Goal: Transaction & Acquisition: Purchase product/service

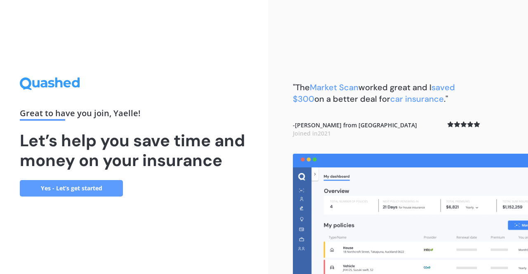
click at [77, 186] on link "Yes - Let’s get started" at bounding box center [71, 188] width 103 height 16
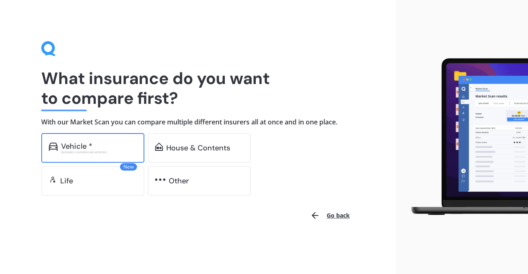
click at [80, 146] on div "Vehicle *" at bounding box center [76, 146] width 31 height 8
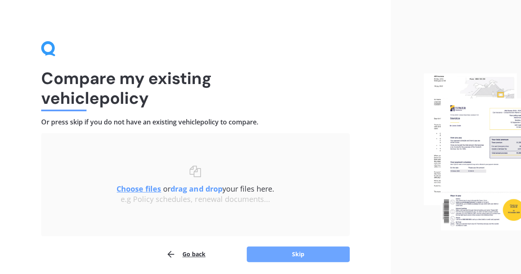
click at [290, 254] on button "Skip" at bounding box center [298, 254] width 103 height 16
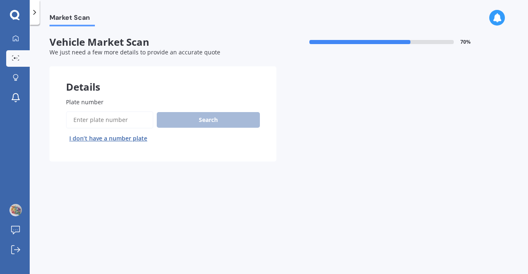
click at [101, 99] on span "Plate number" at bounding box center [85, 102] width 38 height 8
click at [101, 111] on input "Plate number" at bounding box center [109, 119] width 87 height 17
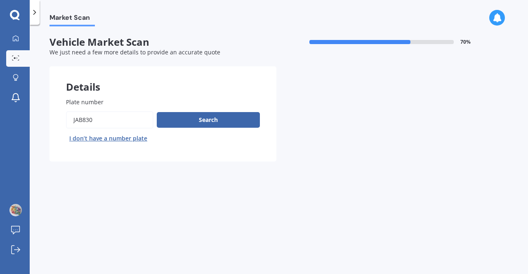
click at [96, 122] on input "Plate number" at bounding box center [109, 119] width 87 height 17
click at [75, 120] on input "Plate number" at bounding box center [109, 119] width 87 height 17
type input "JAB830"
click at [197, 119] on button "Search" at bounding box center [208, 120] width 103 height 16
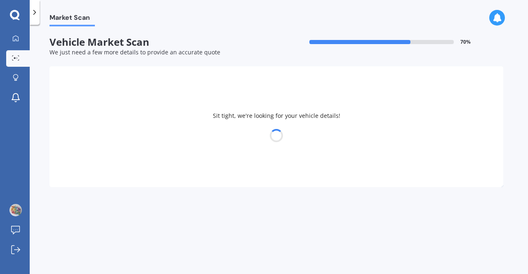
select select "TOYOTA"
select select "RAUM"
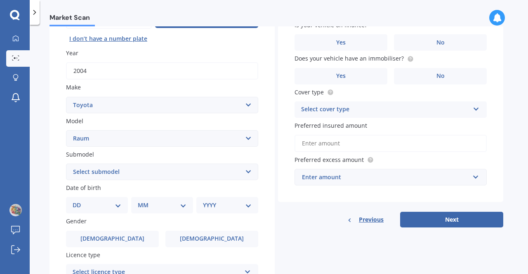
scroll to position [100, 0]
click at [248, 172] on select "Select submodel (All)" at bounding box center [162, 171] width 192 height 16
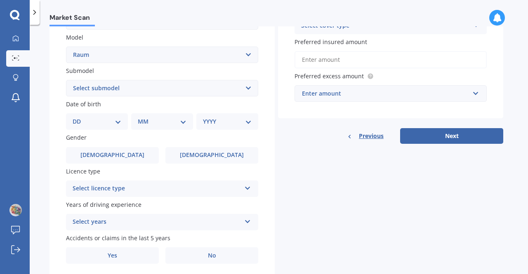
scroll to position [184, 0]
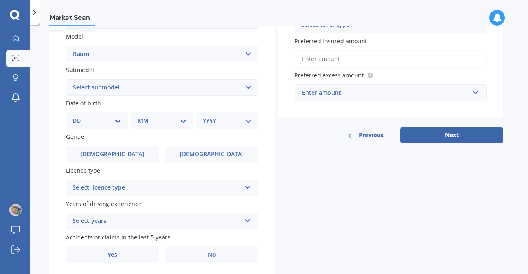
click at [246, 189] on icon at bounding box center [247, 186] width 7 height 6
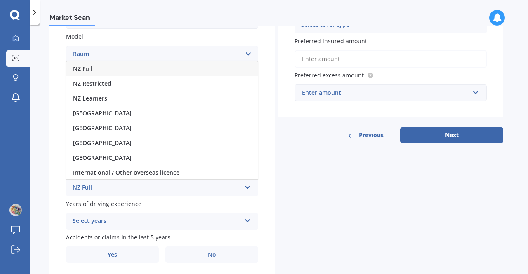
click at [216, 71] on div "NZ Full" at bounding box center [161, 68] width 191 height 15
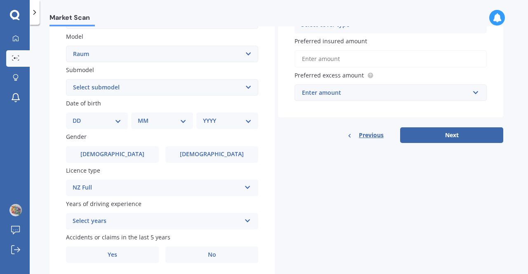
click at [246, 221] on icon at bounding box center [247, 219] width 7 height 6
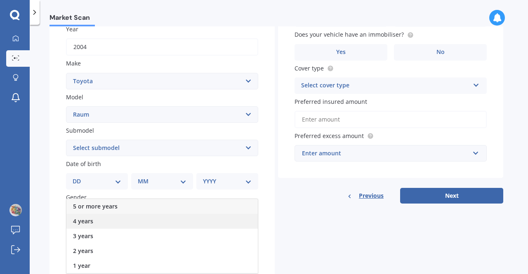
scroll to position [123, 0]
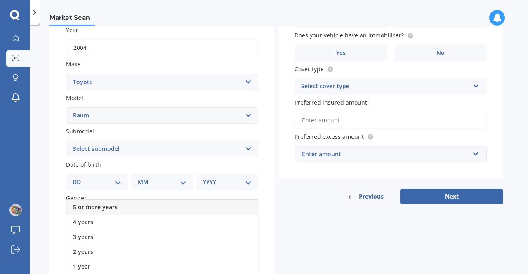
click at [173, 210] on div "5 or more years" at bounding box center [161, 207] width 191 height 15
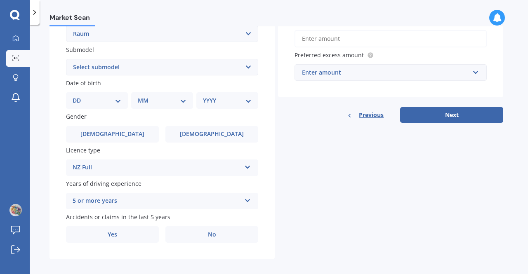
scroll to position [211, 0]
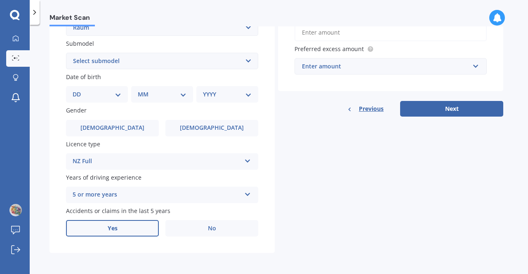
click at [131, 236] on label "Yes" at bounding box center [112, 228] width 93 height 16
click at [0, 0] on input "Yes" at bounding box center [0, 0] width 0 height 0
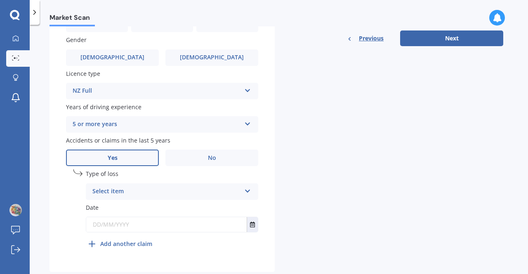
scroll to position [282, 0]
click at [248, 192] on icon at bounding box center [247, 189] width 7 height 6
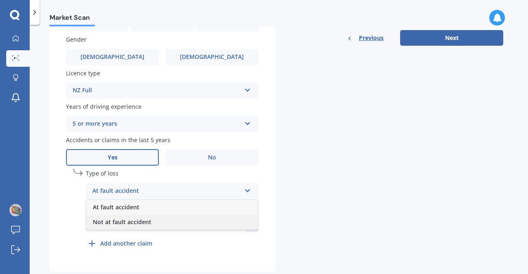
click at [227, 223] on div "Not at fault accident" at bounding box center [171, 222] width 171 height 15
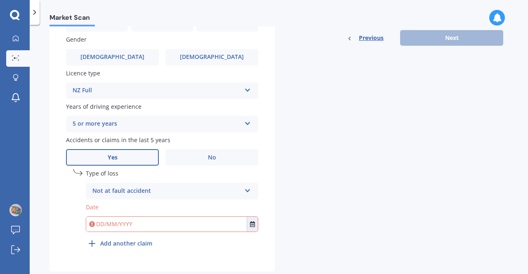
click at [107, 175] on span "Type of loss" at bounding box center [102, 174] width 33 height 8
click at [146, 223] on input "text" at bounding box center [166, 224] width 160 height 15
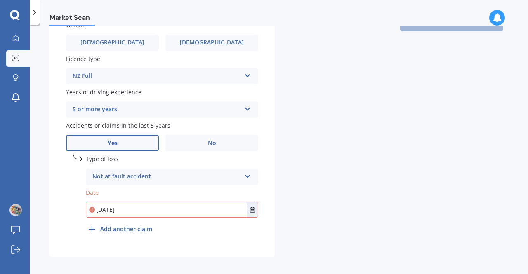
scroll to position [298, 0]
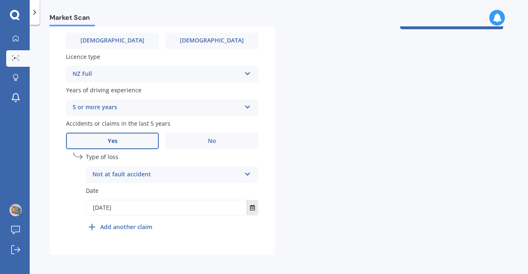
click at [252, 206] on icon "Select date" at bounding box center [252, 208] width 5 height 6
click at [262, 158] on div "Plate number Search I don’t have a number plate Year [DATE] Make Select make AC…" at bounding box center [161, 19] width 225 height 472
click at [117, 208] on input "[DATE]" at bounding box center [166, 207] width 160 height 15
click at [251, 211] on icon "Select date" at bounding box center [252, 208] width 5 height 6
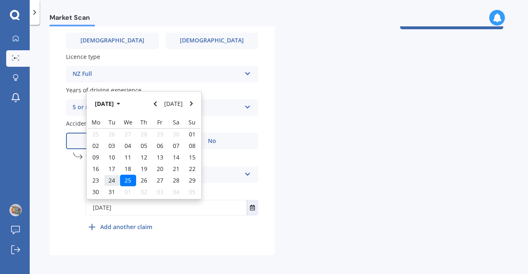
click at [112, 181] on span "24" at bounding box center [111, 180] width 7 height 8
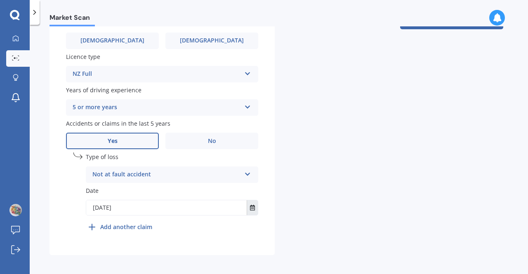
click at [250, 208] on icon "Select date" at bounding box center [252, 208] width 5 height 6
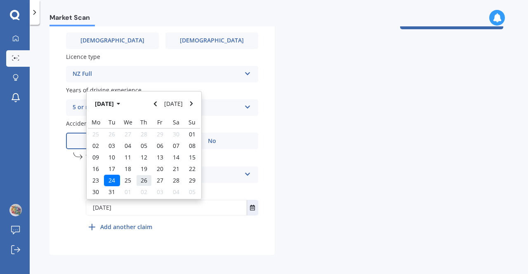
click at [143, 181] on span "26" at bounding box center [144, 180] width 7 height 8
type input "[DATE]"
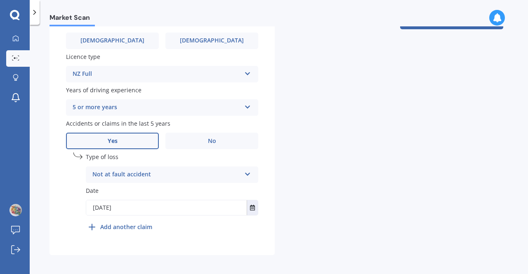
click at [204, 218] on div "Type of loss Not at fault accident At fault accident Not at fault accident Date…" at bounding box center [172, 186] width 172 height 66
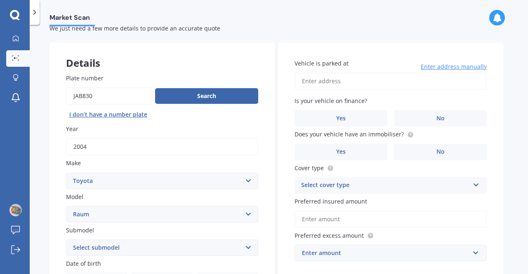
scroll to position [22, 0]
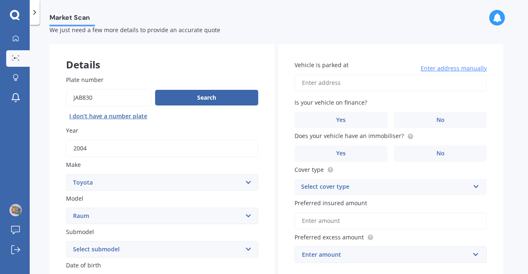
click at [322, 84] on input "Vehicle is parked at" at bounding box center [390, 82] width 192 height 17
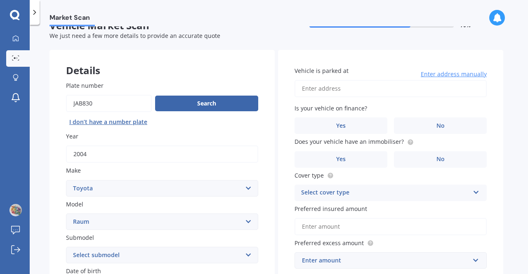
scroll to position [0, 0]
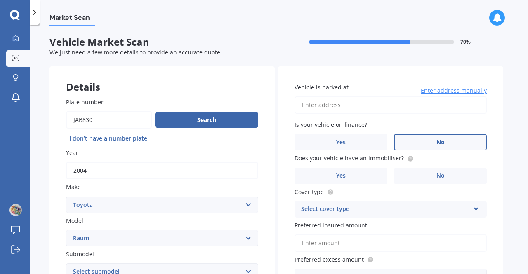
click at [440, 141] on span "No" at bounding box center [440, 142] width 8 height 7
click at [0, 0] on input "No" at bounding box center [0, 0] width 0 height 0
click at [314, 107] on input "Vehicle is parked at" at bounding box center [390, 104] width 192 height 17
type input "[STREET_ADDRESS]"
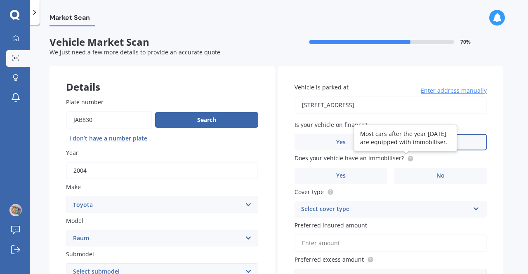
click at [407, 160] on circle at bounding box center [409, 158] width 5 height 5
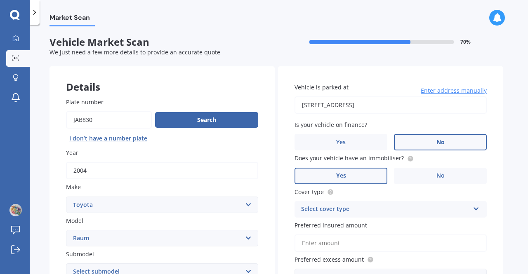
click at [338, 176] on span "Yes" at bounding box center [341, 175] width 10 height 7
click at [0, 0] on input "Yes" at bounding box center [0, 0] width 0 height 0
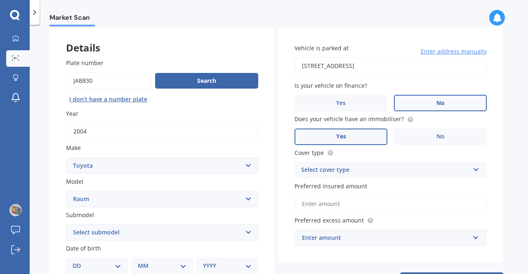
scroll to position [40, 0]
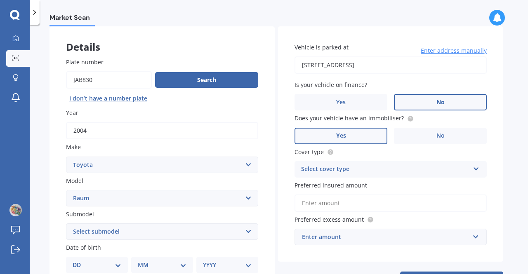
click at [477, 169] on icon at bounding box center [475, 167] width 7 height 6
click at [389, 185] on div "Comprehensive" at bounding box center [390, 185] width 191 height 15
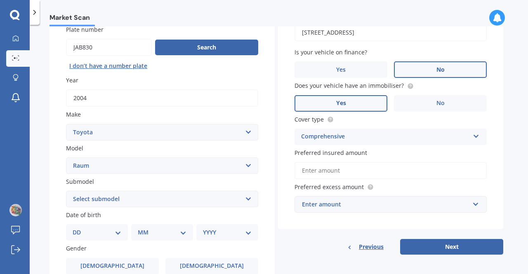
scroll to position [75, 0]
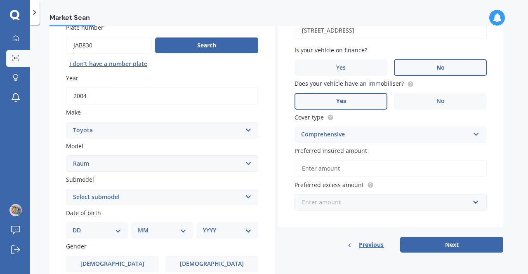
click at [475, 203] on input "text" at bounding box center [387, 203] width 185 height 16
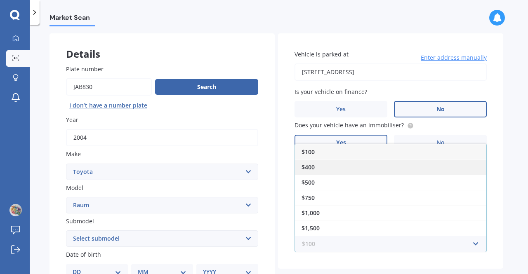
scroll to position [32, 0]
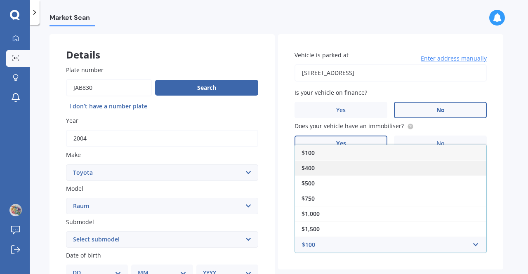
click at [331, 168] on div "$400" at bounding box center [390, 167] width 191 height 15
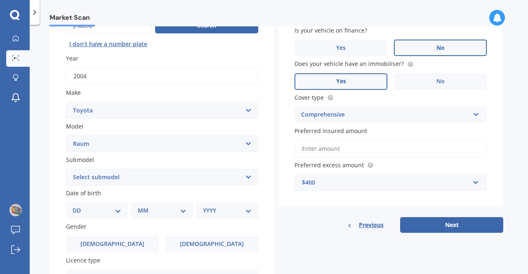
scroll to position [96, 0]
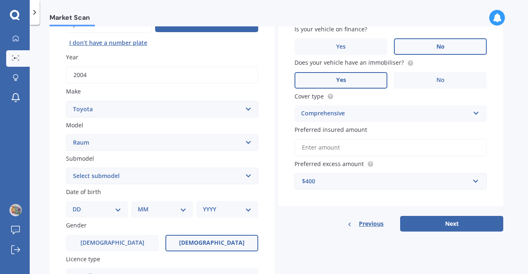
click at [198, 246] on label "[DEMOGRAPHIC_DATA]" at bounding box center [211, 243] width 93 height 16
click at [0, 0] on input "[DEMOGRAPHIC_DATA]" at bounding box center [0, 0] width 0 height 0
click at [168, 176] on select "Select submodel (All)" at bounding box center [162, 176] width 192 height 16
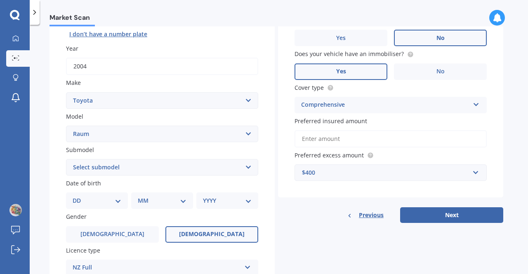
scroll to position [105, 0]
click at [117, 202] on select "DD 01 02 03 04 05 06 07 08 09 10 11 12 13 14 15 16 17 18 19 20 21 22 23 24 25 2…" at bounding box center [97, 200] width 49 height 9
select select "15"
click at [79, 197] on select "DD 01 02 03 04 05 06 07 08 09 10 11 12 13 14 15 16 17 18 19 20 21 22 23 24 25 2…" at bounding box center [97, 200] width 49 height 9
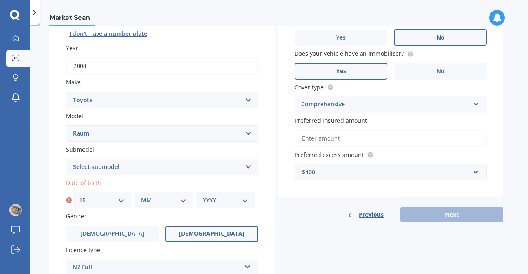
click at [121, 201] on select "DD 01 02 03 04 05 06 07 08 09 10 11 12 13 14 15 16 17 18 19 20 21 22 23 24 25 2…" at bounding box center [101, 200] width 45 height 9
click at [79, 197] on select "DD 01 02 03 04 05 06 07 08 09 10 11 12 13 14 15 16 17 18 19 20 21 22 23 24 25 2…" at bounding box center [101, 200] width 45 height 9
click at [183, 203] on select "MM 01 02 03 04 05 06 07 08 09 10 11 12" at bounding box center [163, 200] width 45 height 9
select select "09"
click at [141, 197] on select "MM 01 02 03 04 05 06 07 08 09 10 11 12" at bounding box center [163, 200] width 45 height 9
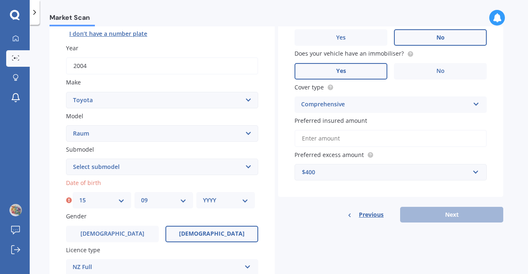
click at [244, 202] on select "YYYY 2025 2024 2023 2022 2021 2020 2019 2018 2017 2016 2015 2014 2013 2012 2011…" at bounding box center [225, 200] width 45 height 9
click at [203, 197] on select "YYYY 2025 2024 2023 2022 2021 2020 2019 2018 2017 2016 2015 2014 2013 2012 2011…" at bounding box center [225, 200] width 45 height 9
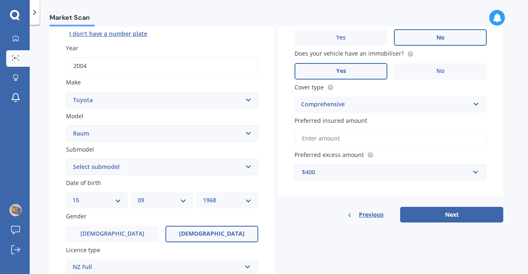
click at [248, 203] on select "YYYY 2025 2024 2023 2022 2021 2020 2019 2018 2017 2016 2015 2014 2013 2012 2011…" at bounding box center [227, 200] width 49 height 9
select select "1971"
click at [203, 197] on select "YYYY 2025 2024 2023 2022 2021 2020 2019 2018 2017 2016 2015 2014 2013 2012 2011…" at bounding box center [227, 200] width 49 height 9
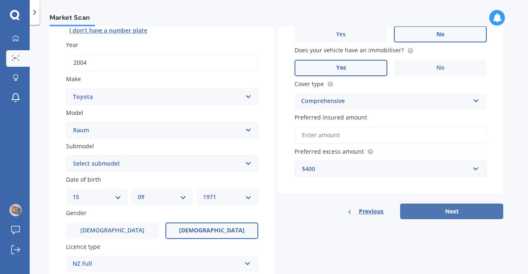
click at [451, 207] on button "Next" at bounding box center [451, 212] width 103 height 16
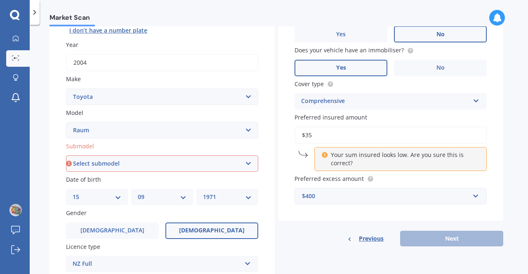
type input "$3"
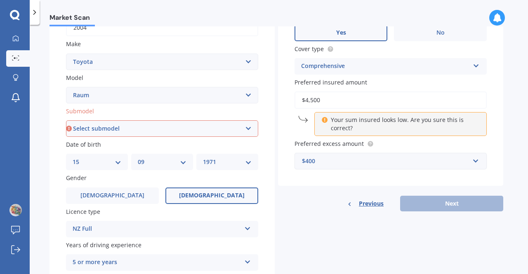
scroll to position [143, 0]
click at [438, 202] on div "Previous Next" at bounding box center [390, 203] width 225 height 16
click at [341, 128] on p "Your sum insured looks low. Are you sure this is correct?" at bounding box center [404, 123] width 146 height 16
click at [327, 122] on div "Your sum insured looks low. Are you sure this is correct?" at bounding box center [400, 124] width 172 height 24
click at [325, 101] on input "$4,500" at bounding box center [390, 99] width 192 height 17
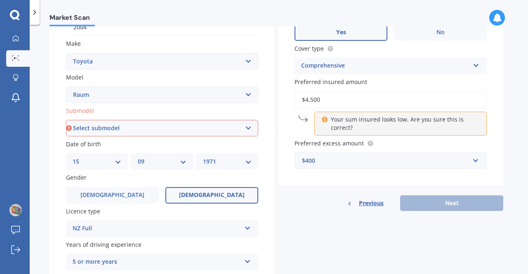
type input "$4,500"
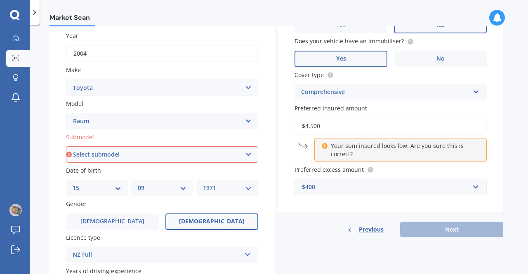
scroll to position [117, 0]
click at [248, 155] on select "Select submodel (All)" at bounding box center [162, 154] width 192 height 16
select select "(ALL)"
click at [66, 146] on select "Select submodel (All)" at bounding box center [162, 154] width 192 height 16
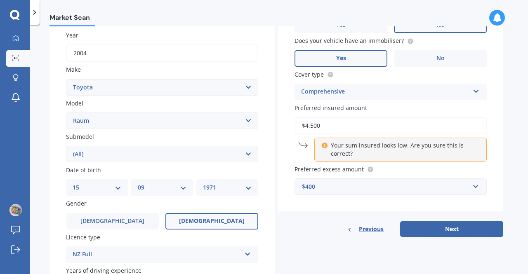
click at [251, 153] on select "Select submodel (All)" at bounding box center [162, 154] width 192 height 16
click at [330, 121] on input "$4,500" at bounding box center [390, 125] width 192 height 17
type input "$4"
type input "$4,500"
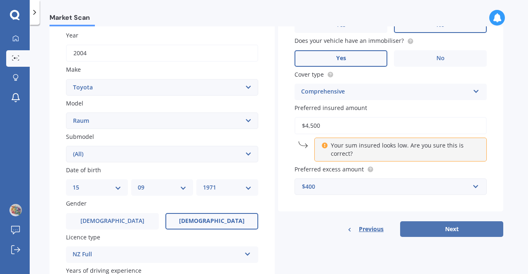
click at [445, 230] on button "Next" at bounding box center [451, 229] width 103 height 16
select select "15"
select select "09"
select select "1971"
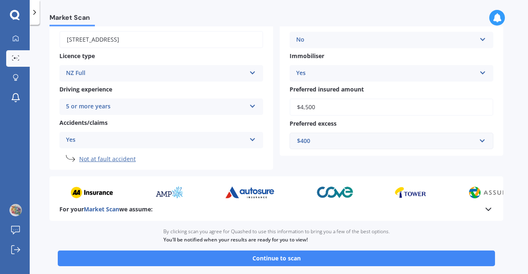
scroll to position [166, 0]
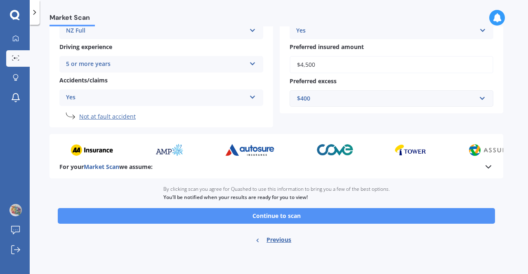
click at [284, 212] on button "Continue to scan" at bounding box center [276, 216] width 437 height 16
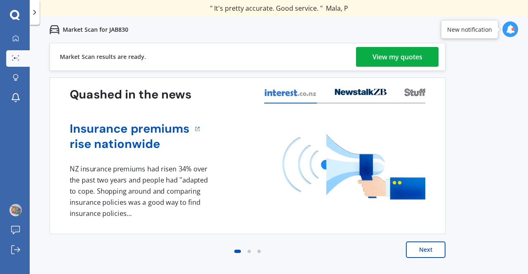
click at [383, 55] on div "View my quotes" at bounding box center [397, 57] width 50 height 20
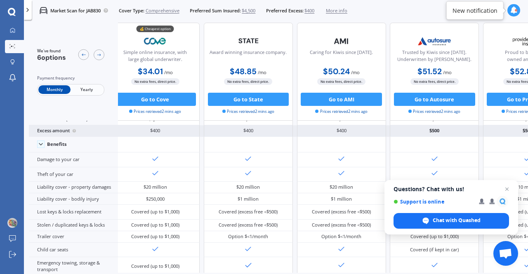
scroll to position [16, 0]
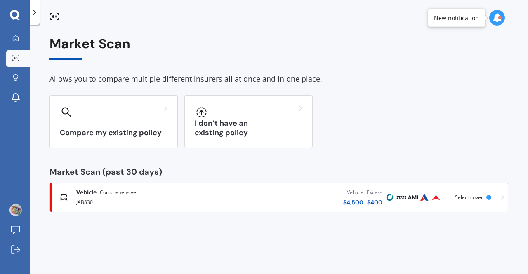
click at [152, 195] on div "Vehicle Comprehensive" at bounding box center [149, 192] width 146 height 8
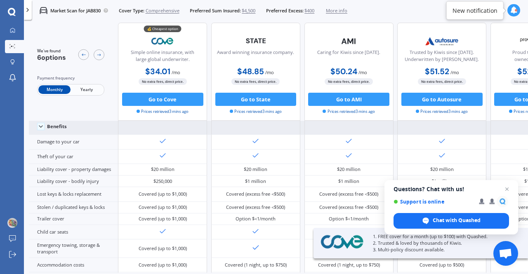
scroll to position [39, 0]
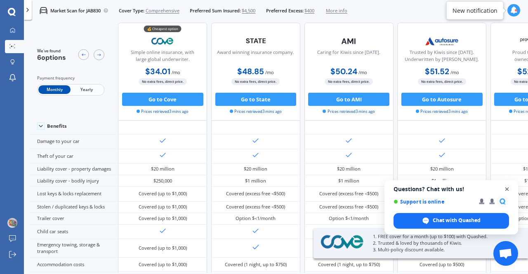
click at [505, 187] on span "Open chat" at bounding box center [507, 189] width 10 height 10
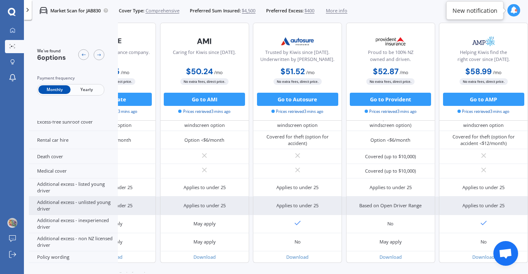
scroll to position [339, 0]
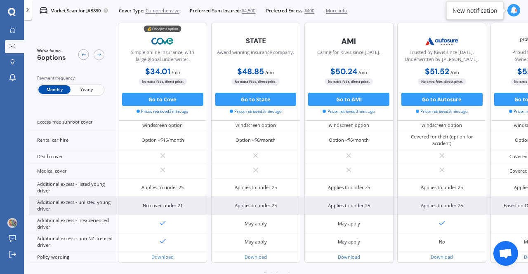
click at [414, 205] on div "Applies to under 25" at bounding box center [441, 206] width 89 height 18
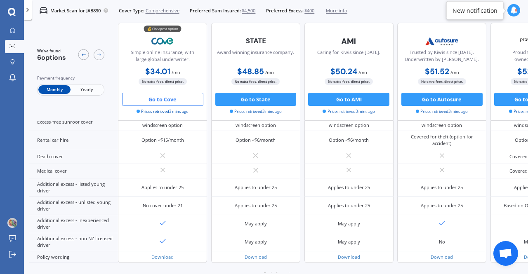
click at [158, 99] on button "Go to Cove" at bounding box center [162, 99] width 81 height 13
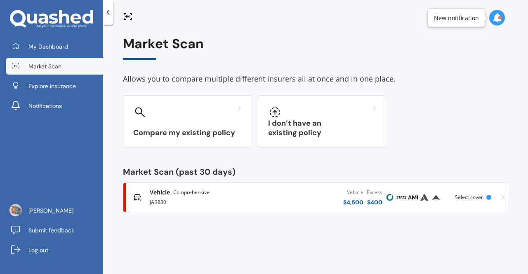
click at [194, 201] on div "JAB830" at bounding box center [204, 202] width 109 height 10
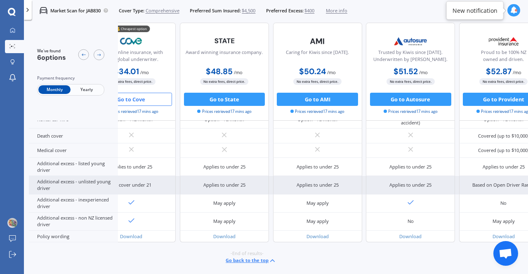
scroll to position [364, 39]
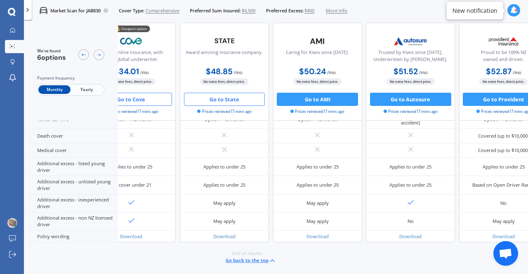
click at [235, 100] on button "Go to State" at bounding box center [224, 99] width 81 height 13
